Goal: Navigation & Orientation: Find specific page/section

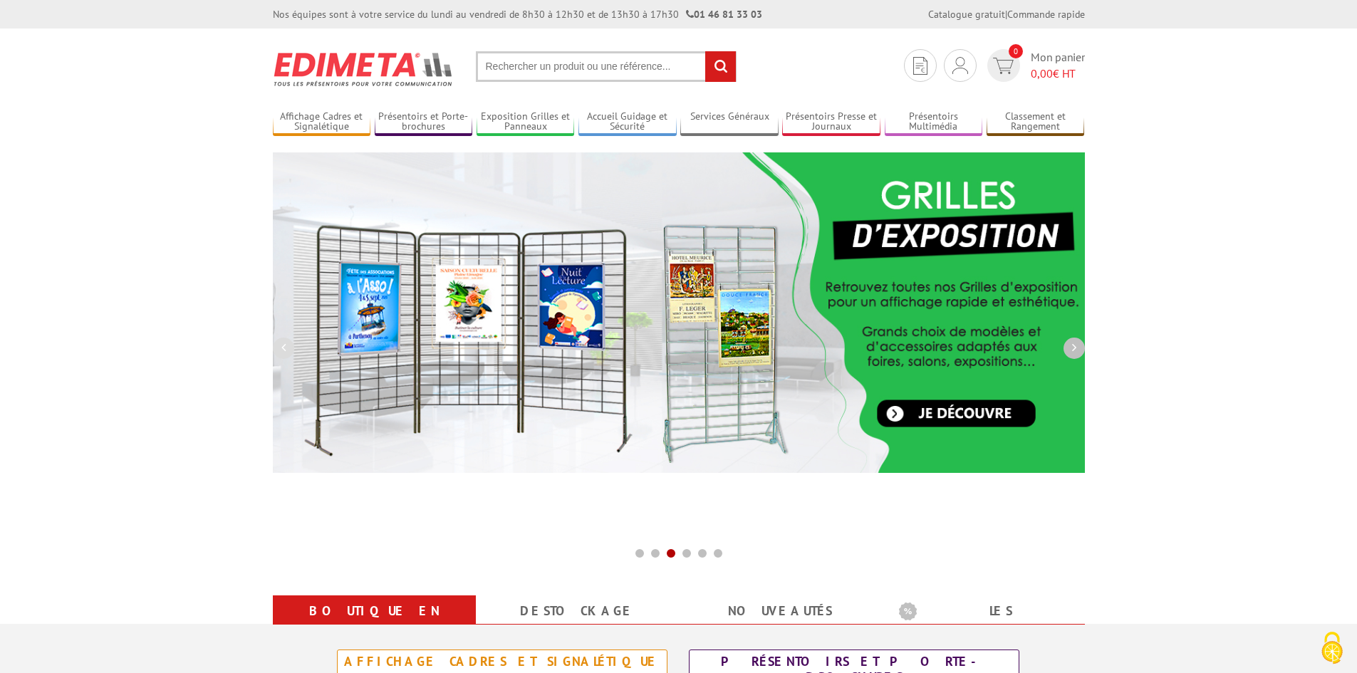
click at [1075, 354] on icon "button" at bounding box center [1074, 347] width 4 height 13
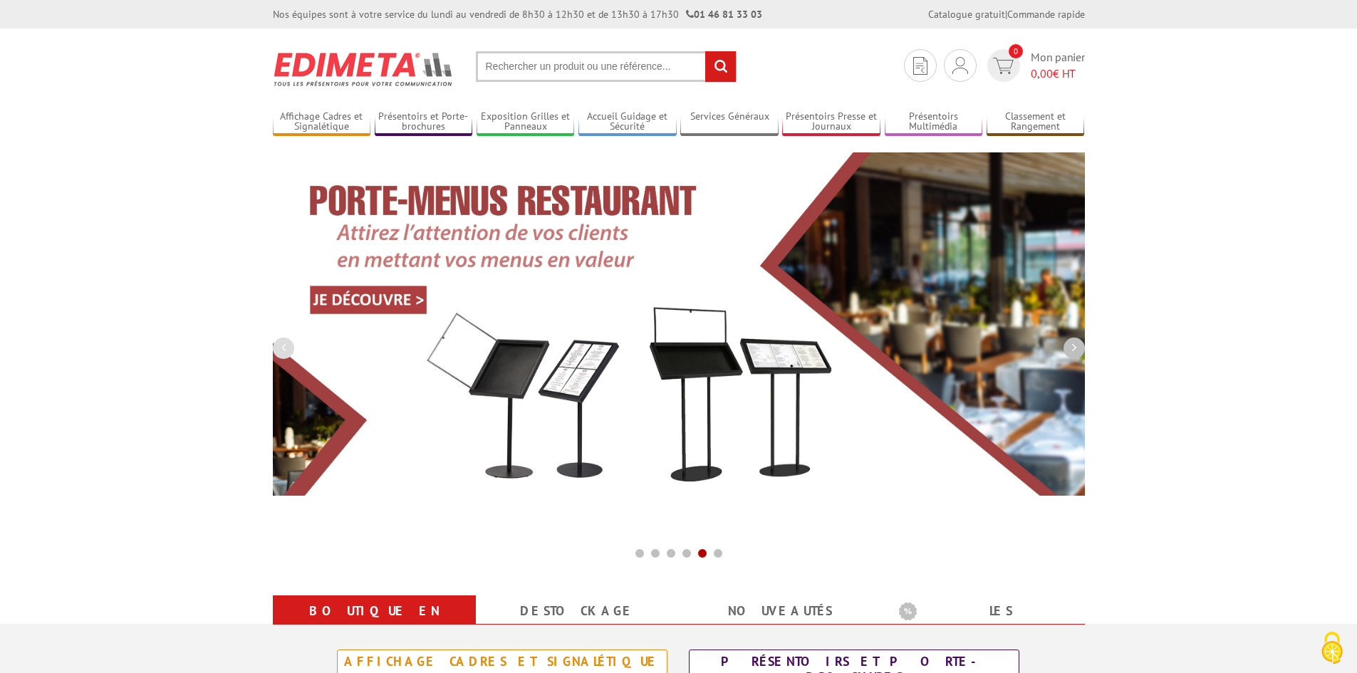
click at [1075, 354] on icon "button" at bounding box center [1074, 347] width 4 height 13
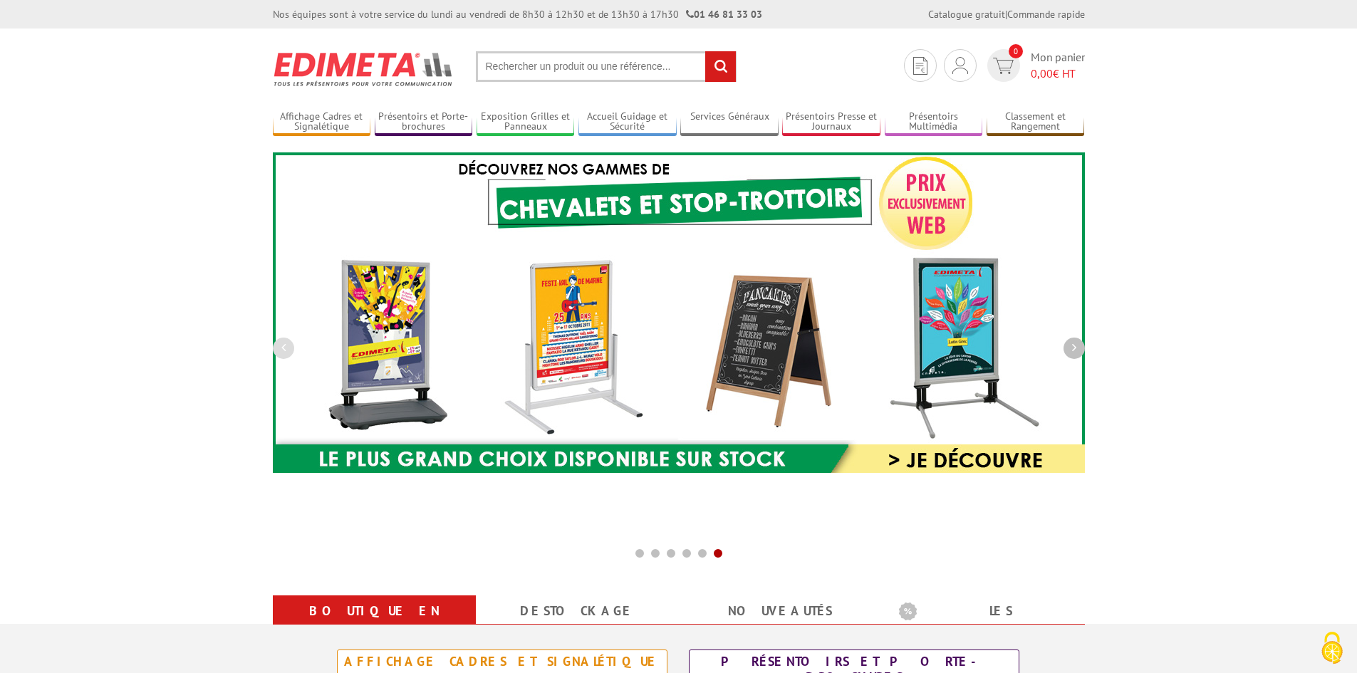
click at [1075, 354] on icon "button" at bounding box center [1074, 347] width 4 height 13
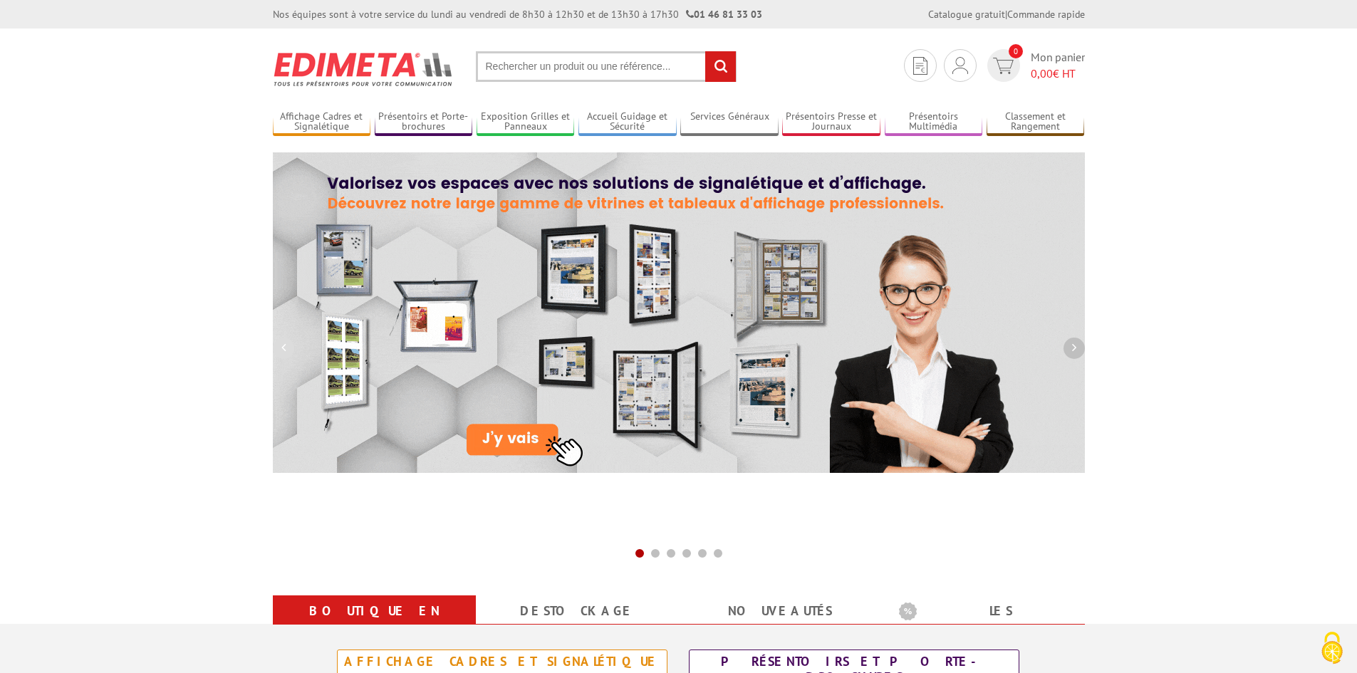
click at [1075, 354] on icon "button" at bounding box center [1074, 347] width 4 height 13
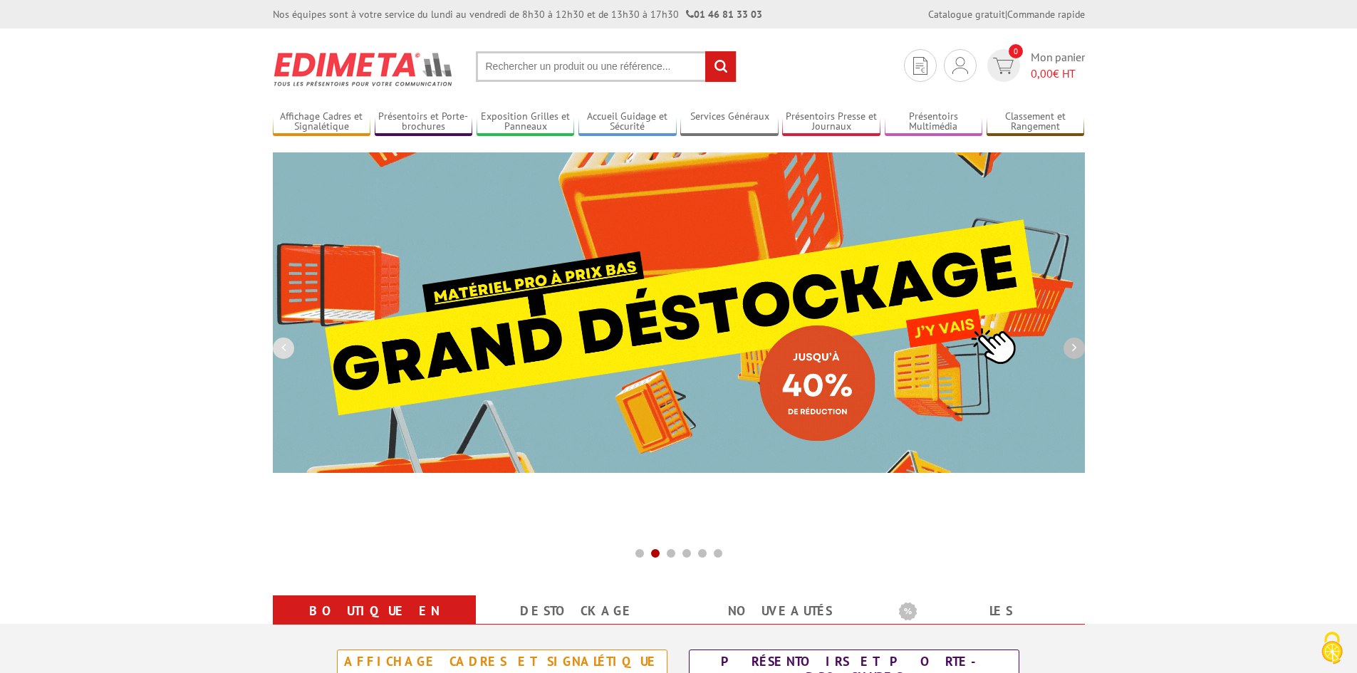
click at [1075, 354] on icon "button" at bounding box center [1074, 347] width 4 height 13
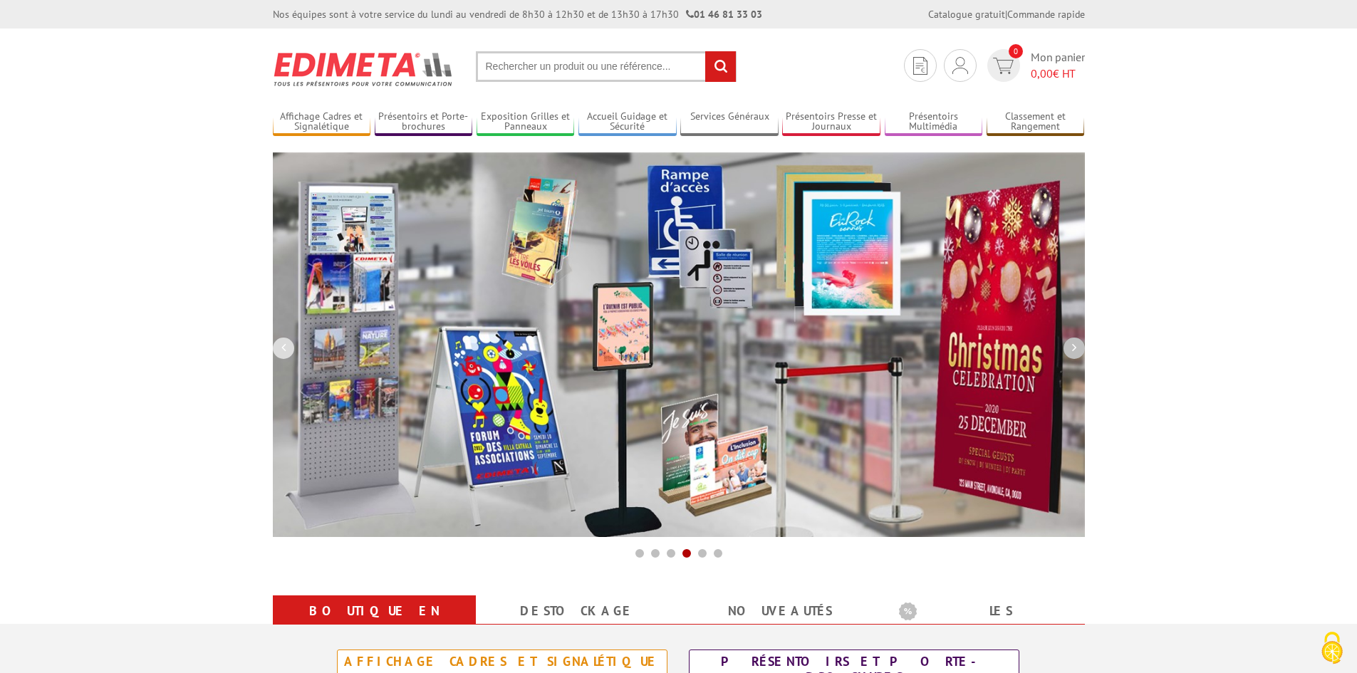
click at [1075, 354] on icon "button" at bounding box center [1074, 347] width 4 height 13
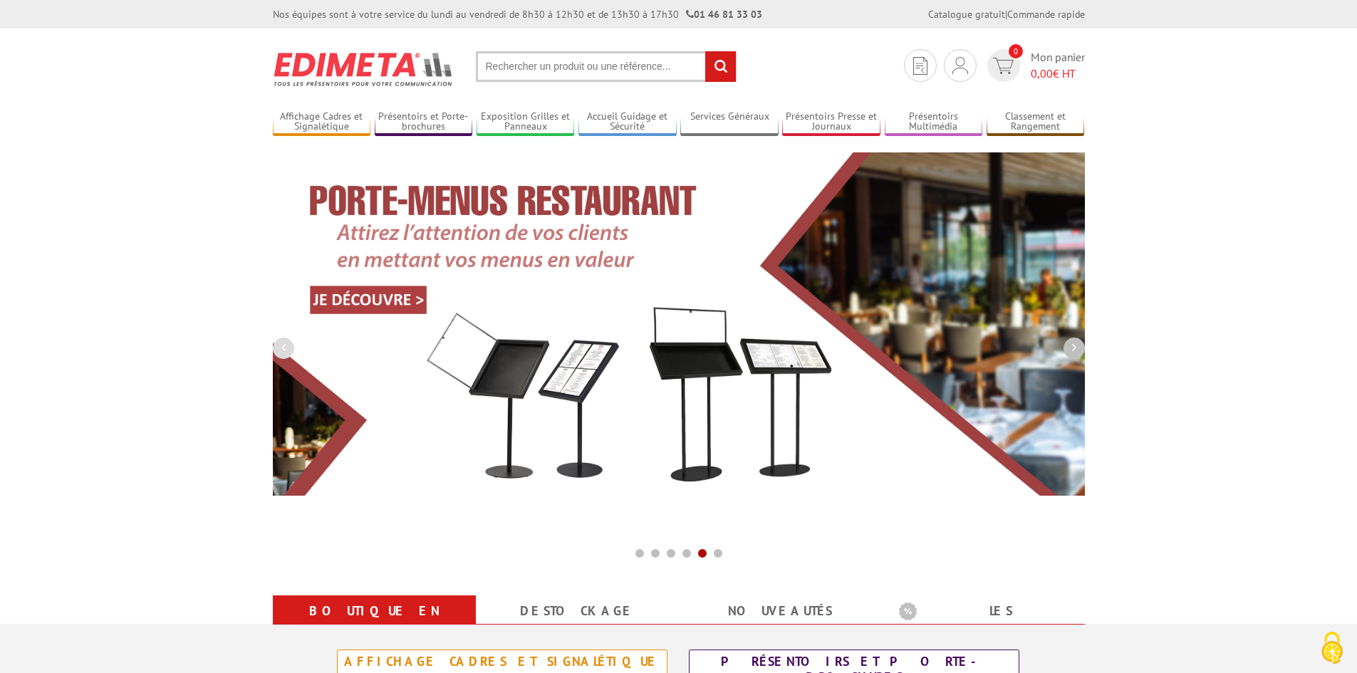
click at [1075, 354] on icon "button" at bounding box center [1074, 347] width 4 height 13
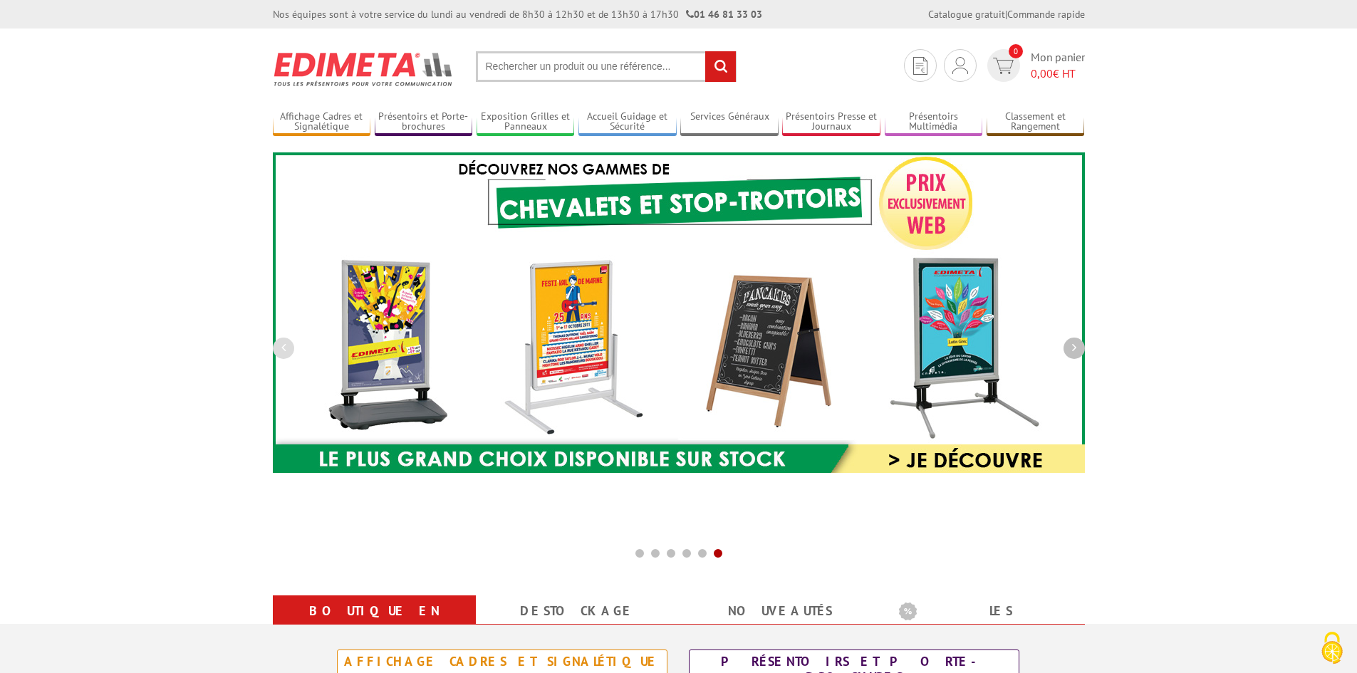
click at [1075, 354] on icon "button" at bounding box center [1074, 347] width 4 height 13
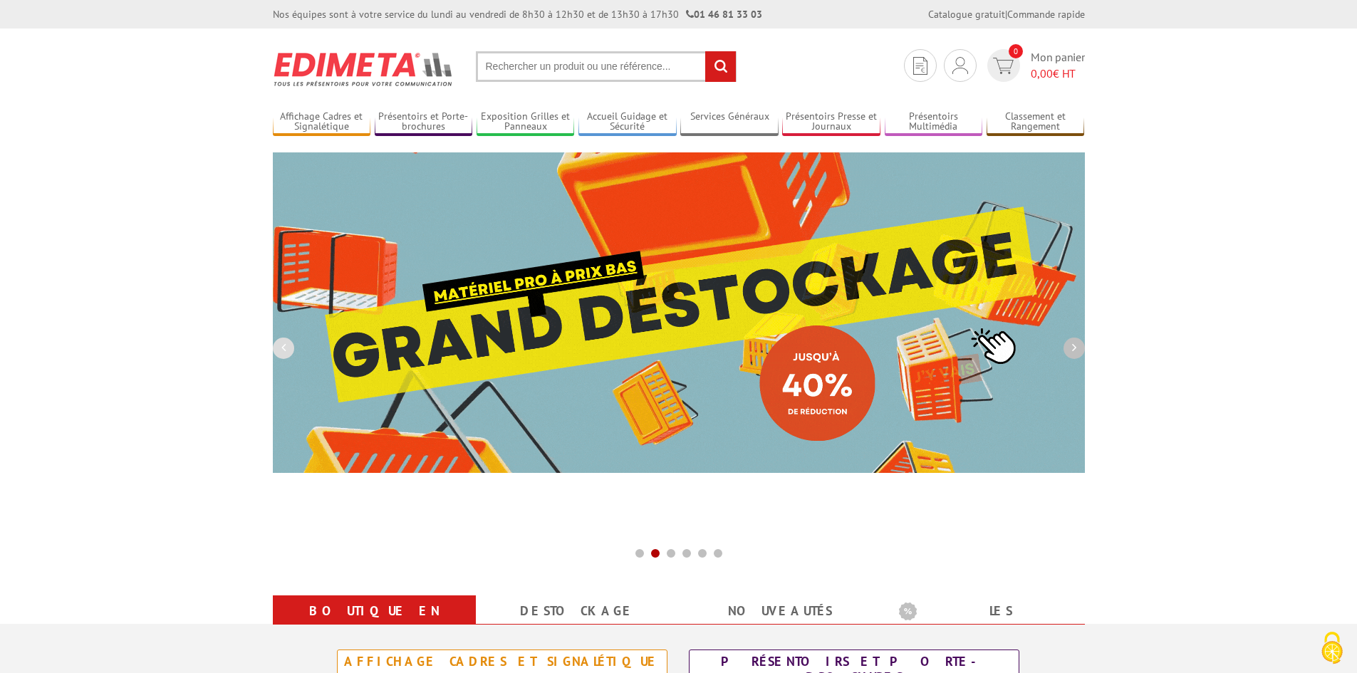
click at [1075, 350] on icon "button" at bounding box center [1074, 347] width 4 height 13
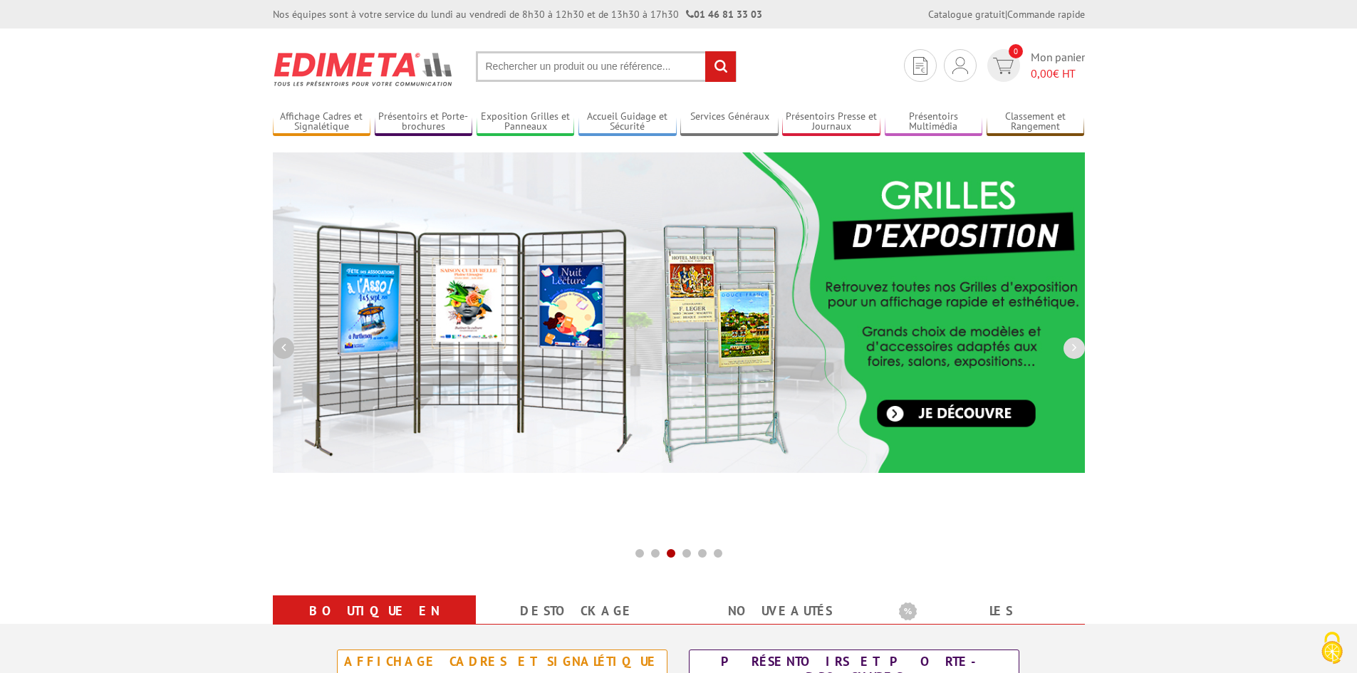
click at [282, 343] on icon "button" at bounding box center [283, 347] width 4 height 13
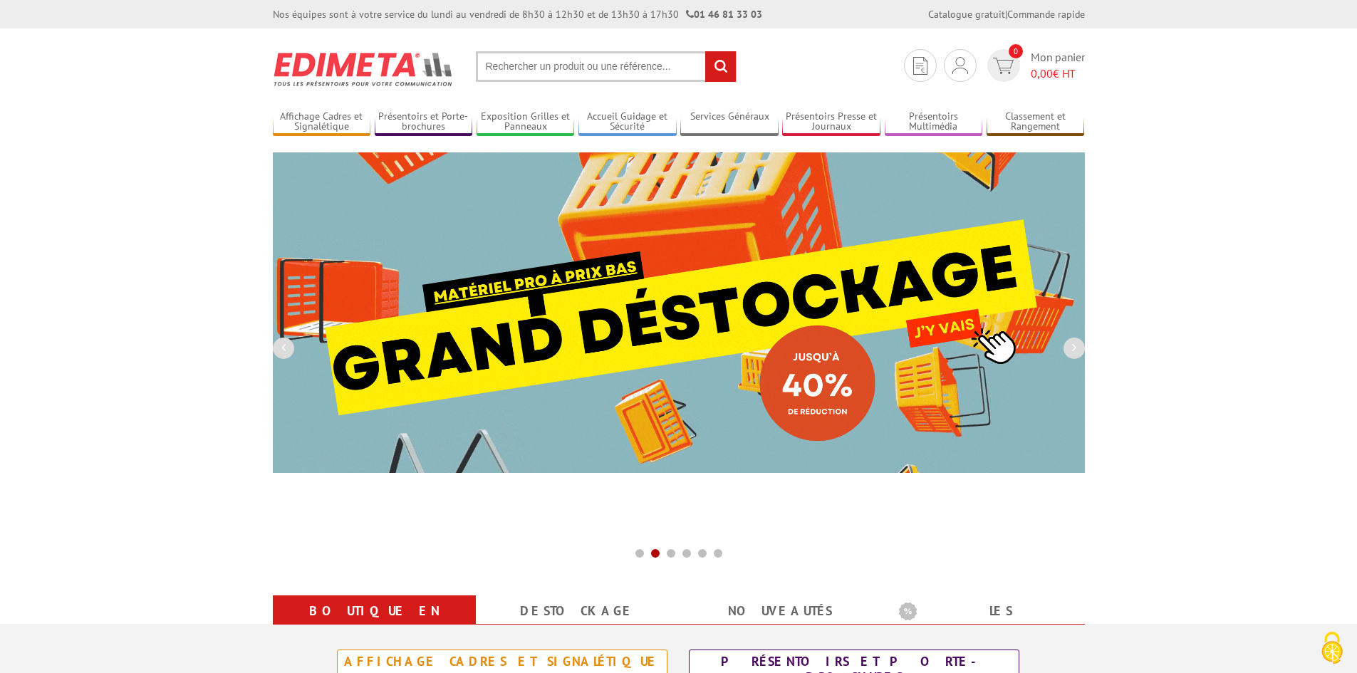
click at [538, 306] on img at bounding box center [679, 312] width 812 height 320
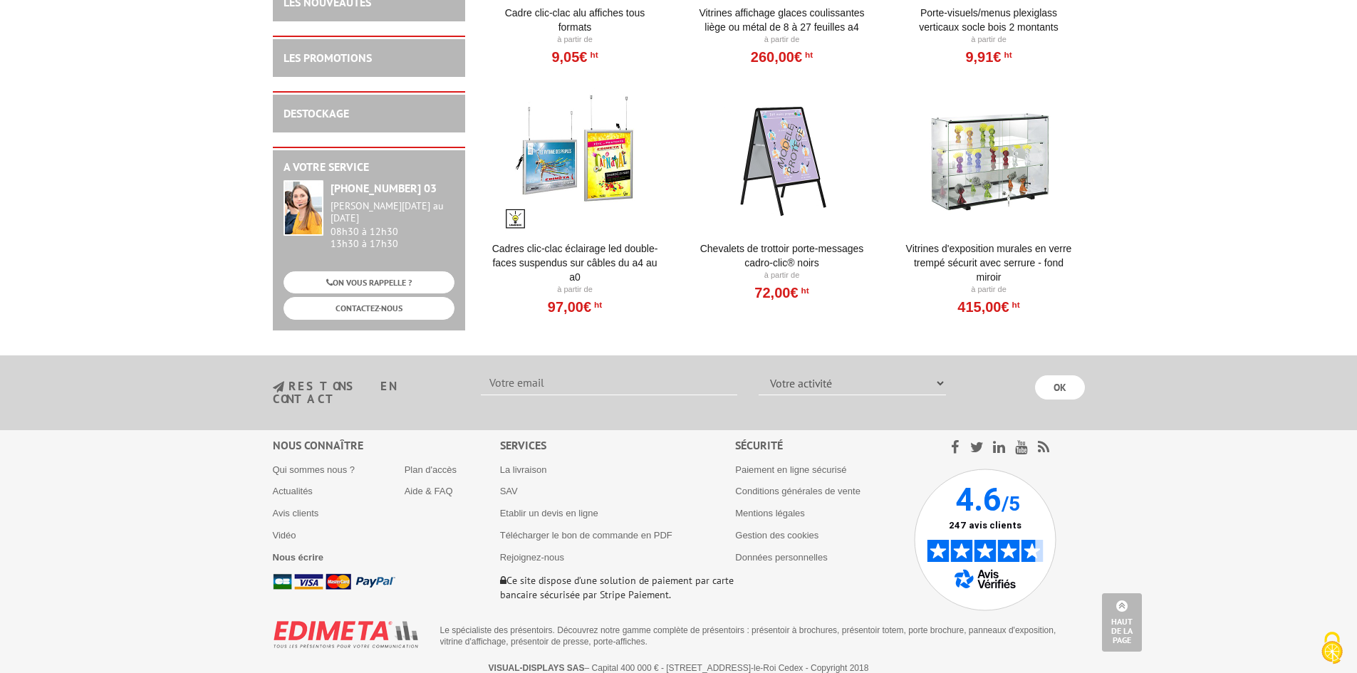
scroll to position [3064, 0]
